Goal: Find specific page/section: Find specific page/section

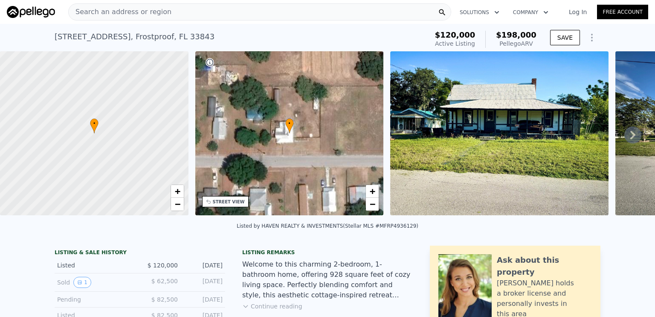
click at [134, 9] on span "Search an address or region" at bounding box center [120, 12] width 103 height 10
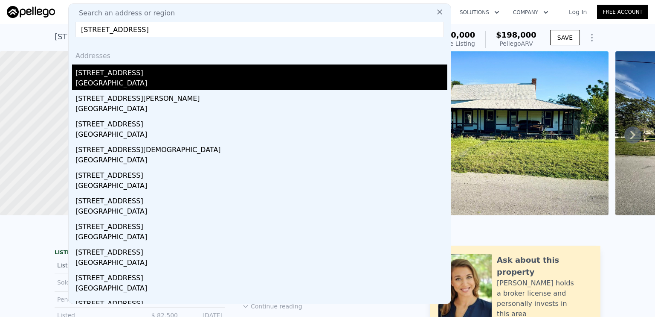
type input "[STREET_ADDRESS]"
click at [113, 74] on div "[STREET_ADDRESS]" at bounding box center [262, 71] width 372 height 14
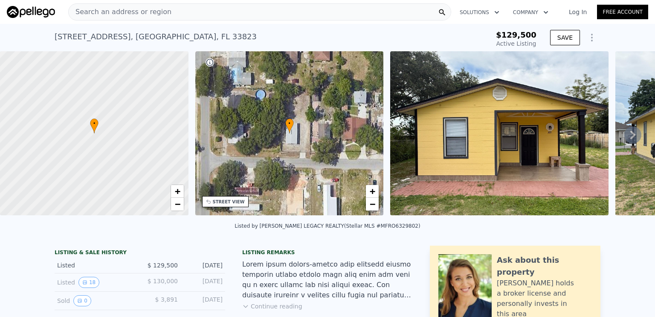
click at [135, 12] on span "Search an address or region" at bounding box center [120, 12] width 103 height 10
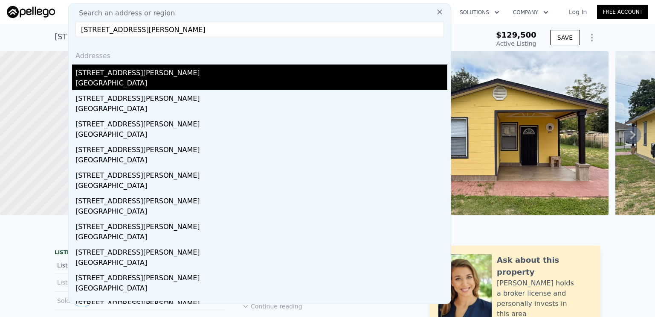
type input "[STREET_ADDRESS][PERSON_NAME]"
click at [113, 74] on div "[STREET_ADDRESS][PERSON_NAME]" at bounding box center [262, 71] width 372 height 14
